Goal: Check status: Check status

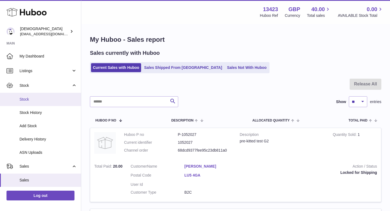
click at [34, 101] on span "Stock" at bounding box center [47, 99] width 57 height 5
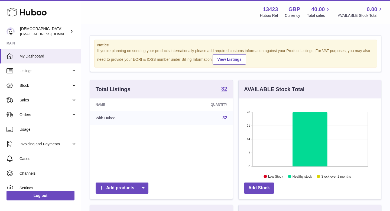
scroll to position [84, 142]
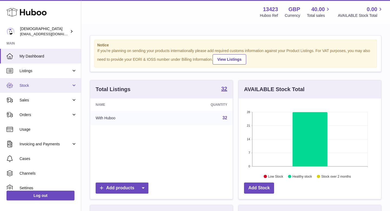
click at [30, 86] on span "Stock" at bounding box center [45, 85] width 52 height 5
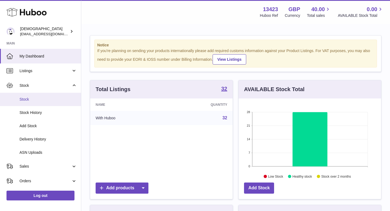
click at [31, 97] on span "Stock" at bounding box center [47, 99] width 57 height 5
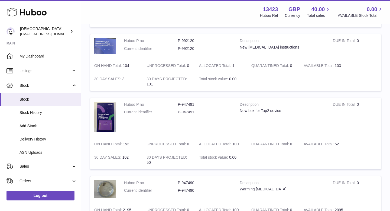
scroll to position [496, 0]
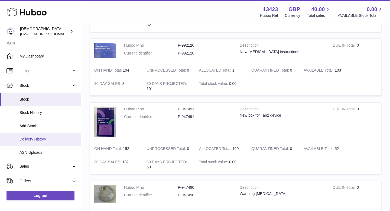
click at [47, 138] on span "Delivery History" at bounding box center [47, 138] width 57 height 5
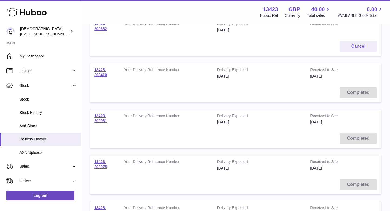
scroll to position [82, 0]
click at [100, 165] on link "13423-200075" at bounding box center [100, 163] width 13 height 9
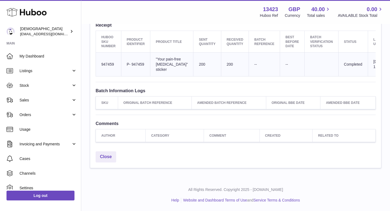
scroll to position [209, 0]
click at [103, 156] on link "Close" at bounding box center [106, 156] width 21 height 11
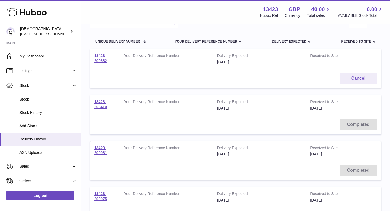
scroll to position [81, 0]
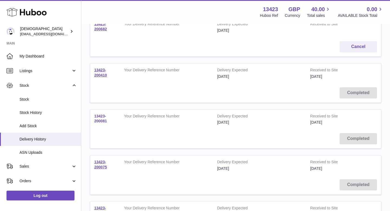
click at [99, 121] on link "13423-200081" at bounding box center [100, 118] width 13 height 9
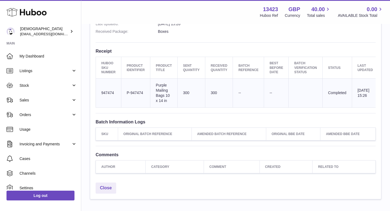
scroll to position [204, 0]
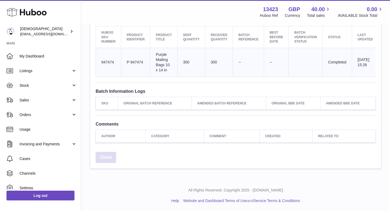
click at [106, 159] on link "Close" at bounding box center [106, 157] width 21 height 11
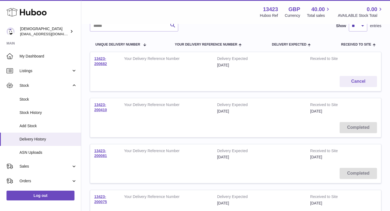
scroll to position [79, 0]
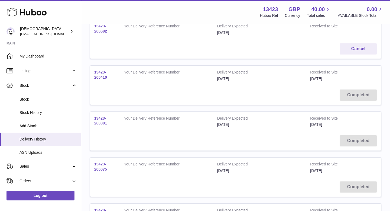
click at [101, 78] on link "13423-200410" at bounding box center [100, 74] width 13 height 9
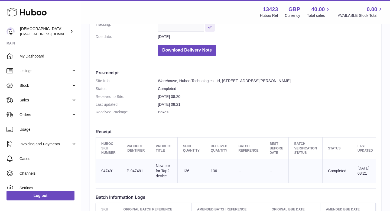
scroll to position [107, 0]
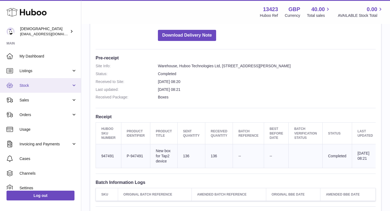
click at [37, 86] on span "Stock" at bounding box center [45, 85] width 52 height 5
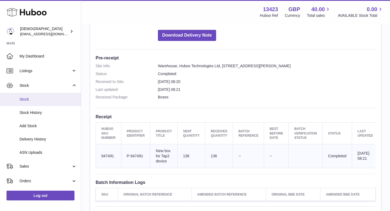
click at [36, 99] on span "Stock" at bounding box center [47, 99] width 57 height 5
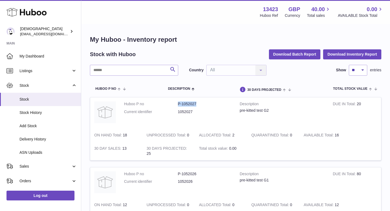
drag, startPoint x: 177, startPoint y: 104, endPoint x: 196, endPoint y: 106, distance: 18.7
click at [196, 106] on dl "Huboo P no P-1052027 Current identifier 1052027" at bounding box center [177, 109] width 107 height 16
copy dl "P-1052027"
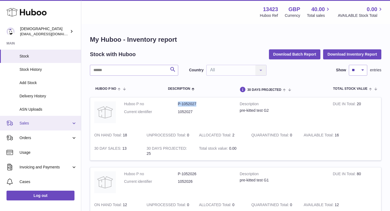
click at [54, 119] on link "Sales" at bounding box center [40, 123] width 81 height 15
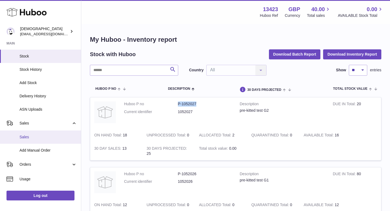
click at [51, 134] on span "Sales" at bounding box center [47, 136] width 57 height 5
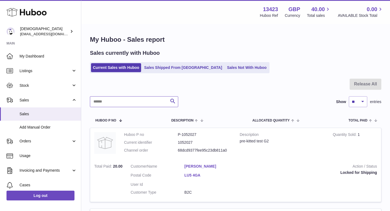
click at [119, 99] on input "text" at bounding box center [134, 101] width 88 height 11
click at [168, 71] on link "Sales Shipped From [GEOGRAPHIC_DATA]" at bounding box center [183, 67] width 82 height 9
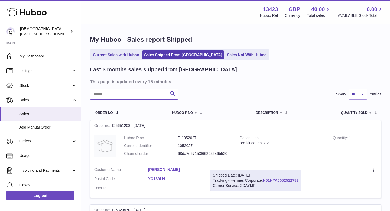
click at [144, 98] on input "text" at bounding box center [134, 94] width 88 height 11
paste input "*********"
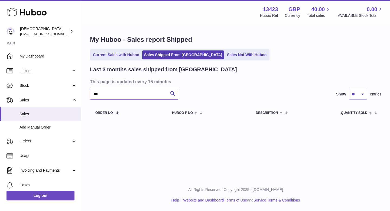
type input "*"
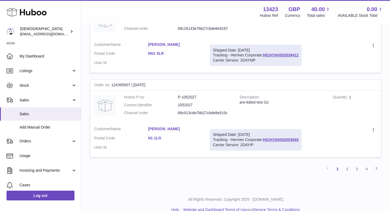
scroll to position [801, 0]
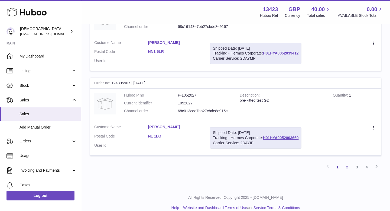
click at [346, 168] on link "2" at bounding box center [347, 167] width 10 height 10
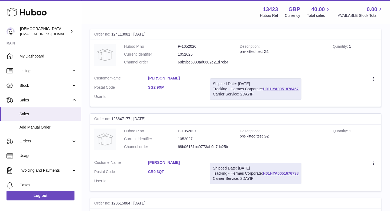
scroll to position [176, 0]
drag, startPoint x: 240, startPoint y: 135, endPoint x: 271, endPoint y: 136, distance: 31.1
click at [271, 136] on div "pre-kitted test G2" at bounding box center [282, 135] width 85 height 5
copy div "pre-kitted test G2"
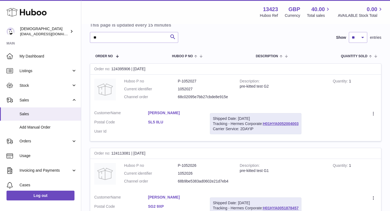
scroll to position [0, 0]
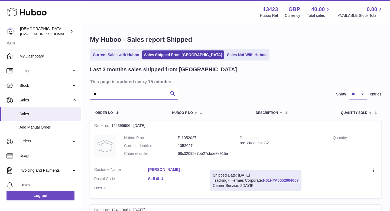
click at [135, 94] on input "**" at bounding box center [134, 94] width 88 height 11
type input "*"
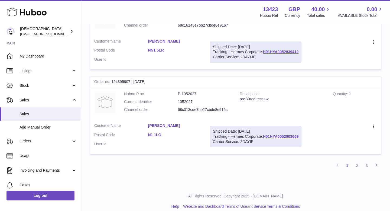
scroll to position [803, 0]
click at [361, 168] on link "2" at bounding box center [357, 165] width 10 height 10
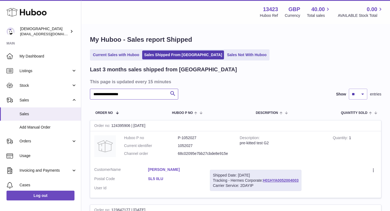
click at [140, 93] on input "**********" at bounding box center [134, 94] width 88 height 11
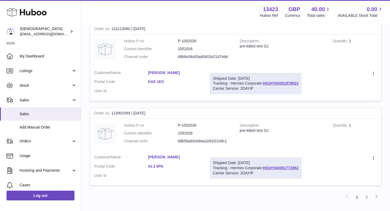
scroll to position [772, 0]
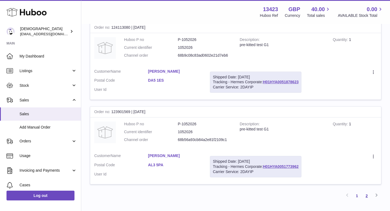
type input "**********"
click at [365, 195] on link "2" at bounding box center [367, 196] width 10 height 10
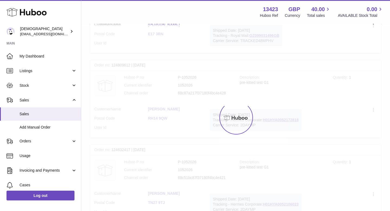
scroll to position [24, 0]
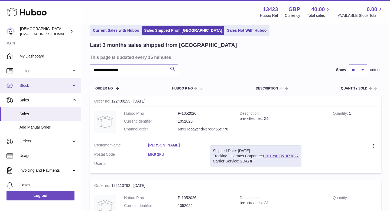
click at [35, 83] on span "Stock" at bounding box center [45, 85] width 52 height 5
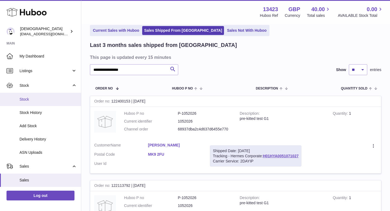
click at [38, 98] on span "Stock" at bounding box center [47, 99] width 57 height 5
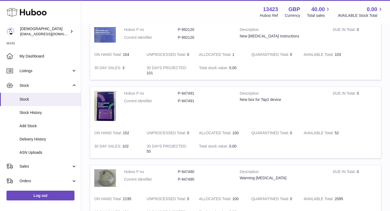
scroll to position [514, 0]
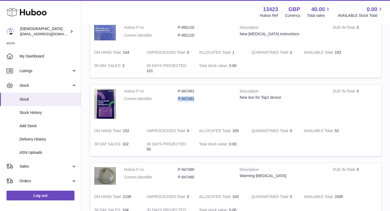
drag, startPoint x: 179, startPoint y: 99, endPoint x: 195, endPoint y: 99, distance: 16.8
click at [195, 99] on dd "P-947491" at bounding box center [205, 98] width 54 height 5
copy dd "P-947491"
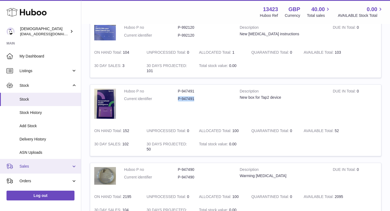
click at [40, 168] on span "Sales" at bounding box center [45, 165] width 52 height 5
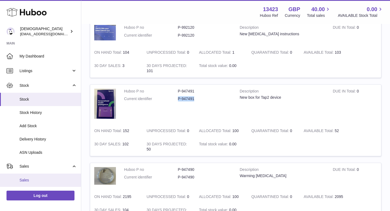
click at [38, 176] on link "Sales" at bounding box center [40, 179] width 81 height 13
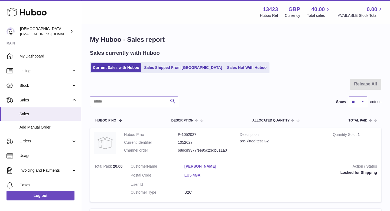
click at [153, 72] on ul "Current Sales with Huboo Sales Shipped From [GEOGRAPHIC_DATA] Sales Not With Hu…" at bounding box center [179, 67] width 179 height 11
click at [152, 69] on link "Sales Shipped From [GEOGRAPHIC_DATA]" at bounding box center [183, 67] width 82 height 9
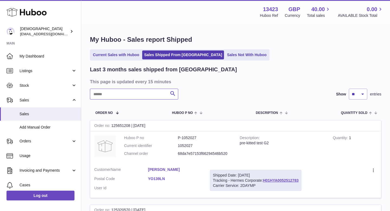
click at [126, 96] on input "text" at bounding box center [134, 94] width 88 height 11
paste input "********"
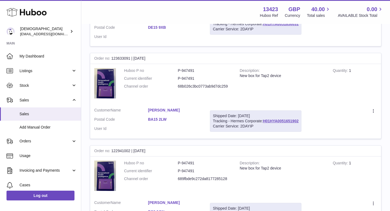
scroll to position [264, 0]
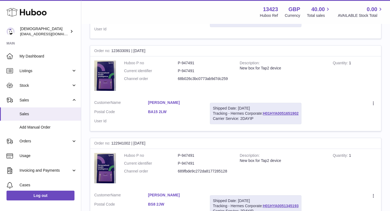
type input "********"
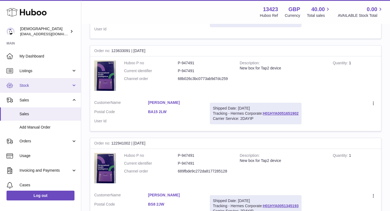
click at [47, 92] on link "Stock" at bounding box center [40, 85] width 81 height 15
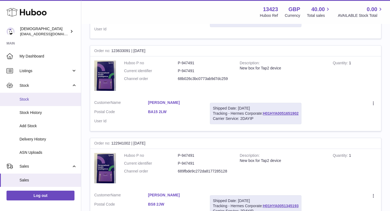
click at [45, 97] on span "Stock" at bounding box center [47, 99] width 57 height 5
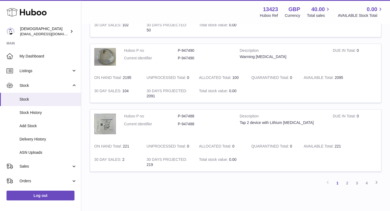
scroll to position [657, 0]
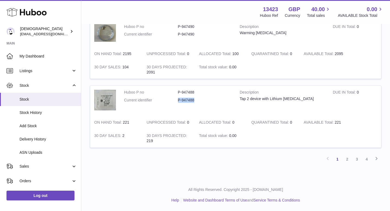
drag, startPoint x: 178, startPoint y: 100, endPoint x: 193, endPoint y: 101, distance: 15.2
click at [193, 101] on dd "P-947488" at bounding box center [205, 99] width 54 height 5
copy dd "P-947488"
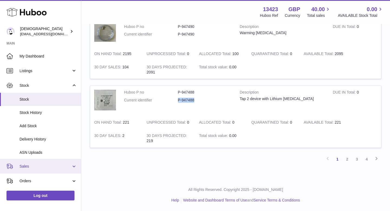
click at [30, 165] on span "Sales" at bounding box center [45, 165] width 52 height 5
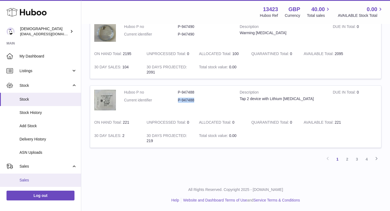
click at [30, 176] on link "Sales" at bounding box center [40, 179] width 81 height 13
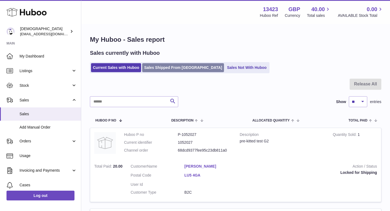
click at [156, 67] on link "Sales Shipped From Huboo" at bounding box center [183, 67] width 82 height 9
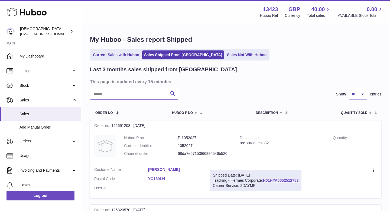
click at [144, 90] on input "text" at bounding box center [134, 94] width 88 height 11
paste input "********"
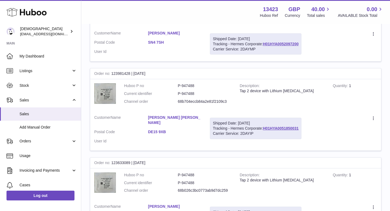
scroll to position [138, 0]
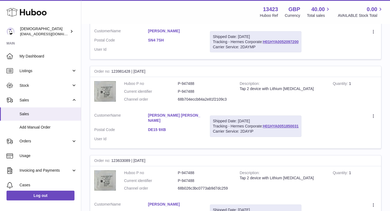
type input "********"
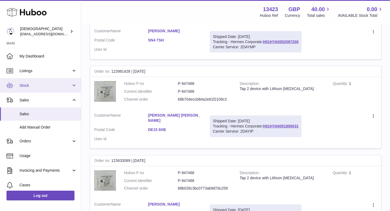
click at [45, 85] on span "Stock" at bounding box center [45, 85] width 52 height 5
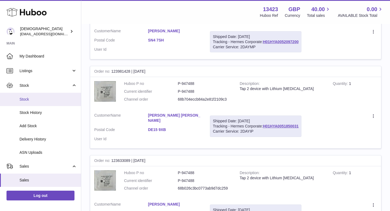
click at [45, 99] on span "Stock" at bounding box center [47, 99] width 57 height 5
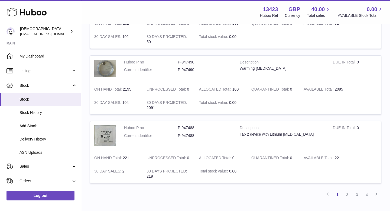
scroll to position [621, 0]
click at [346, 193] on link "2" at bounding box center [347, 195] width 10 height 10
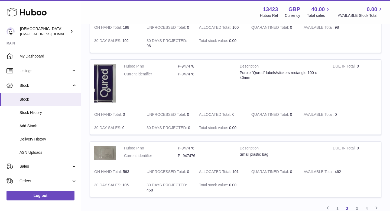
scroll to position [572, 0]
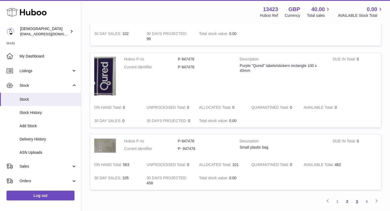
click at [357, 202] on link "3" at bounding box center [357, 201] width 10 height 10
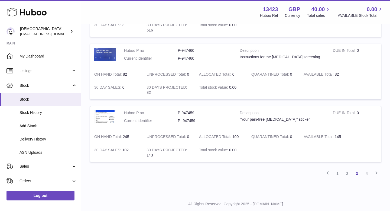
scroll to position [653, 0]
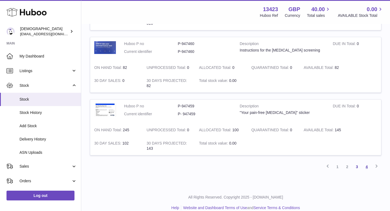
click at [365, 163] on link "4" at bounding box center [367, 167] width 10 height 10
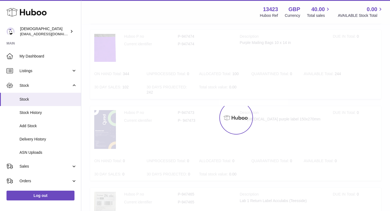
scroll to position [24, 0]
